Goal: Task Accomplishment & Management: Complete application form

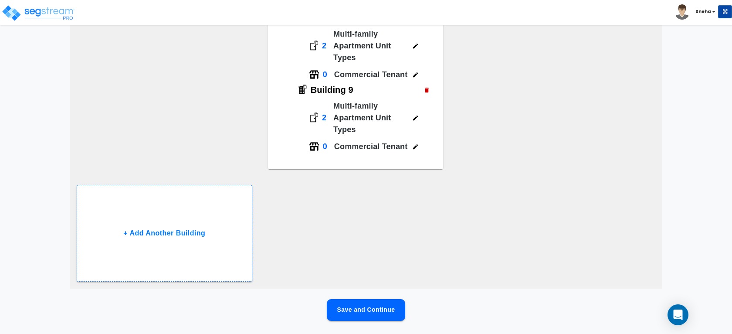
scroll to position [586, 0]
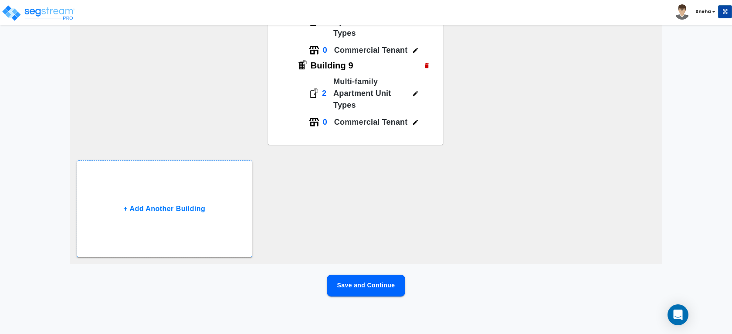
click at [377, 287] on button "Save and Continue" at bounding box center [366, 286] width 78 height 22
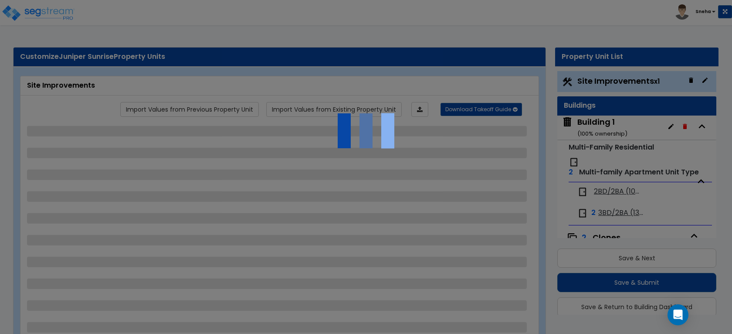
scroll to position [0, 0]
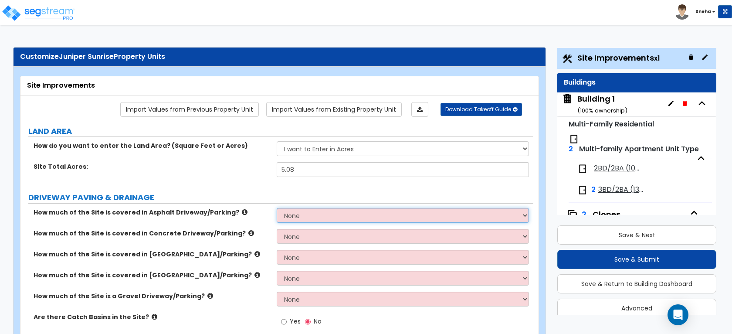
click at [306, 214] on select "None I want to Enter an Approximate Percentage I want to Enter the Square Foota…" at bounding box center [403, 215] width 252 height 15
select select "2"
click at [277, 208] on select "None I want to Enter an Approximate Percentage I want to Enter the Square Foota…" at bounding box center [403, 215] width 252 height 15
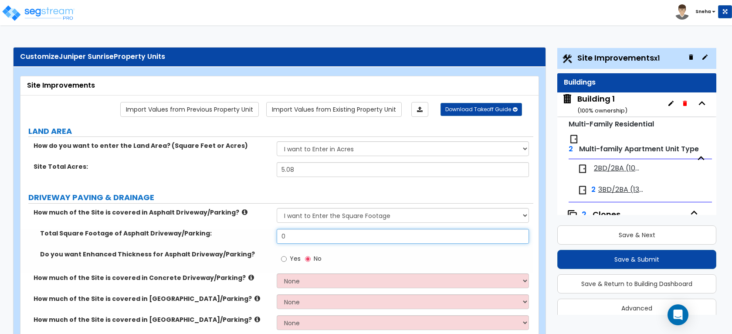
drag, startPoint x: 304, startPoint y: 235, endPoint x: 246, endPoint y: 238, distance: 57.6
click at [246, 238] on div "Total Square Footage of Asphalt Driveway/Parking: 0" at bounding box center [276, 239] width 513 height 21
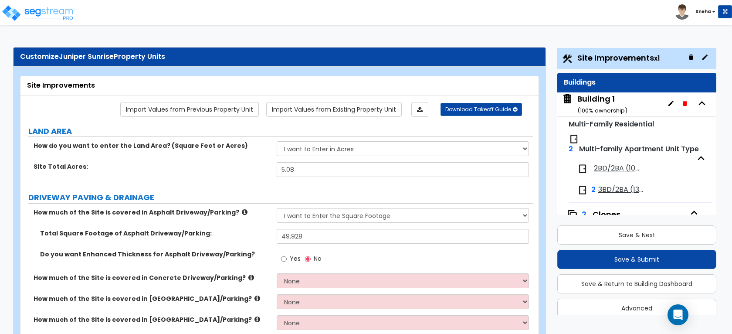
click at [253, 232] on label "Total Square Footage of Asphalt Driveway/Parking:" at bounding box center [155, 233] width 230 height 9
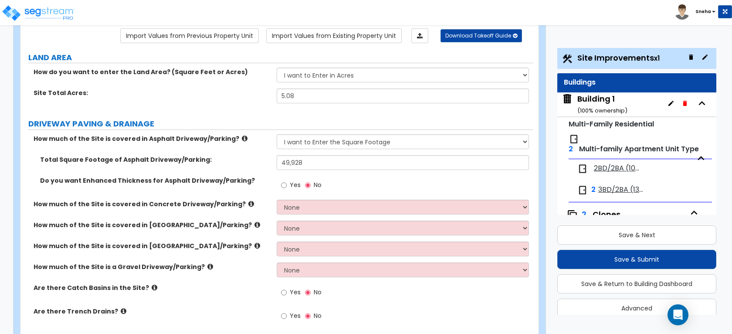
scroll to position [145, 0]
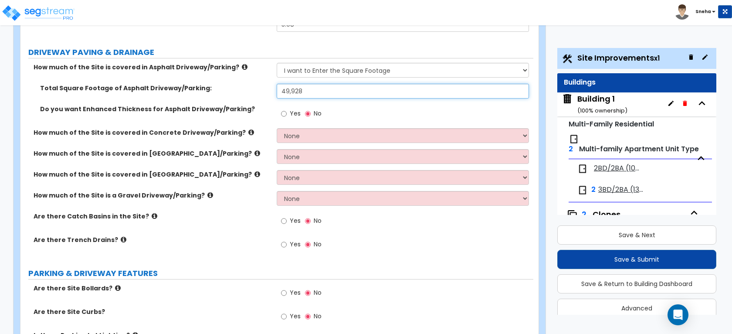
click at [298, 87] on input "49,928" at bounding box center [403, 91] width 252 height 15
drag, startPoint x: 304, startPoint y: 89, endPoint x: 273, endPoint y: 90, distance: 30.5
click at [273, 90] on div "Total Square Footage of Asphalt Driveway/Parking: 49,928" at bounding box center [276, 94] width 513 height 21
type input "44,032"
click at [259, 95] on div "Total Square Footage of Asphalt Driveway/Parking: 44,032" at bounding box center [276, 94] width 513 height 21
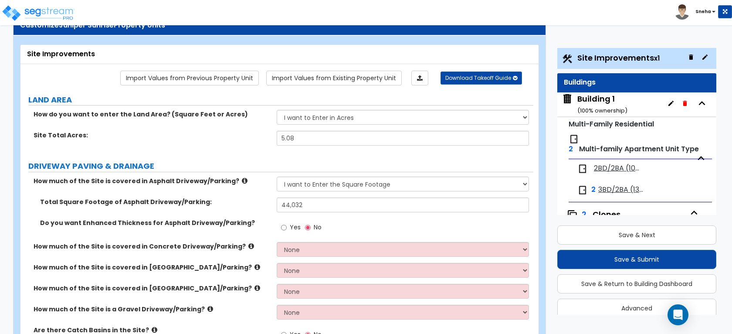
scroll to position [48, 0]
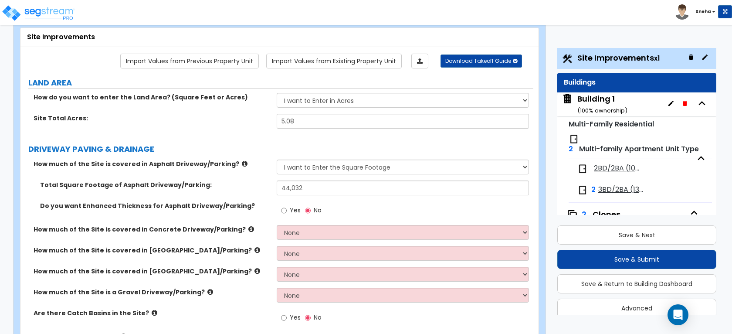
click at [250, 167] on label "How much of the Site is covered in Asphalt Driveway/Parking?" at bounding box center [152, 164] width 237 height 9
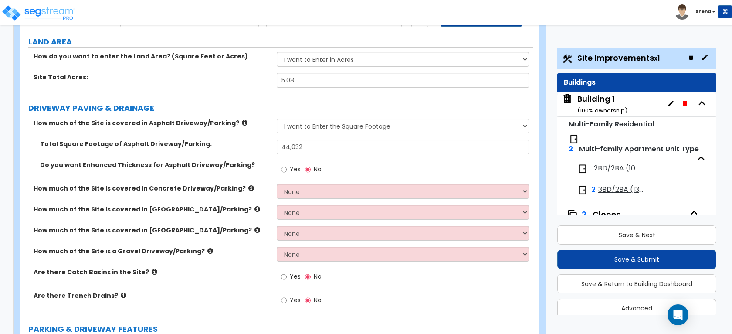
scroll to position [145, 0]
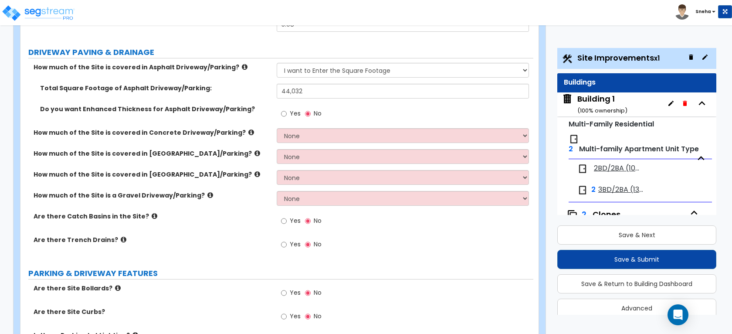
click at [291, 219] on span "Yes" at bounding box center [295, 220] width 11 height 9
click at [287, 219] on input "Yes" at bounding box center [284, 221] width 6 height 10
radio input "true"
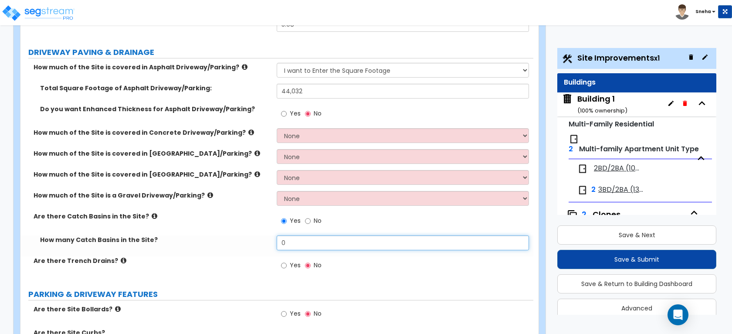
drag, startPoint x: 294, startPoint y: 238, endPoint x: 265, endPoint y: 241, distance: 29.8
click at [265, 241] on div "How many Catch Basins in the Site? 0" at bounding box center [276, 245] width 513 height 21
type input "2"
click at [190, 226] on div "Are there Catch Basins in the Site? Yes No" at bounding box center [276, 224] width 513 height 24
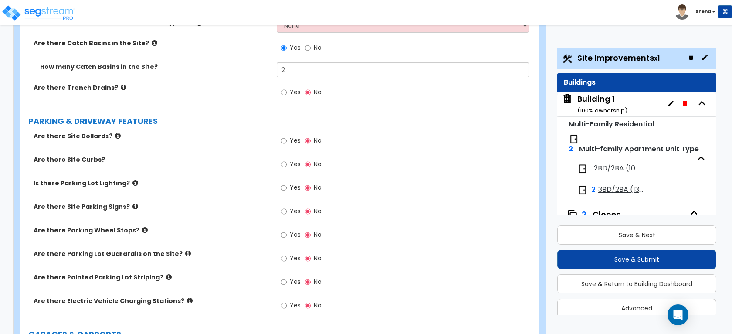
scroll to position [339, 0]
